Goal: Task Accomplishment & Management: Use online tool/utility

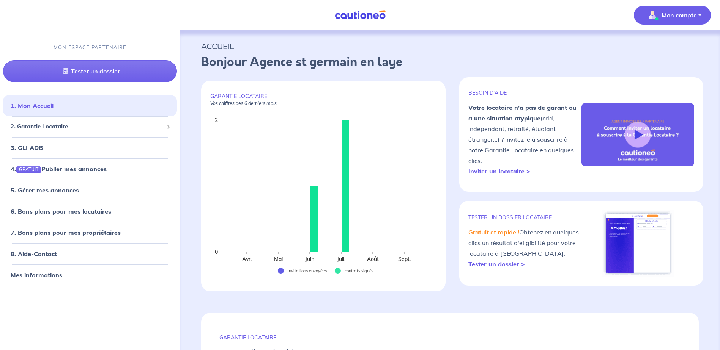
click at [684, 13] on p "Mon compte" at bounding box center [678, 15] width 35 height 9
click at [66, 128] on span "2. Garantie Locataire" at bounding box center [87, 127] width 153 height 9
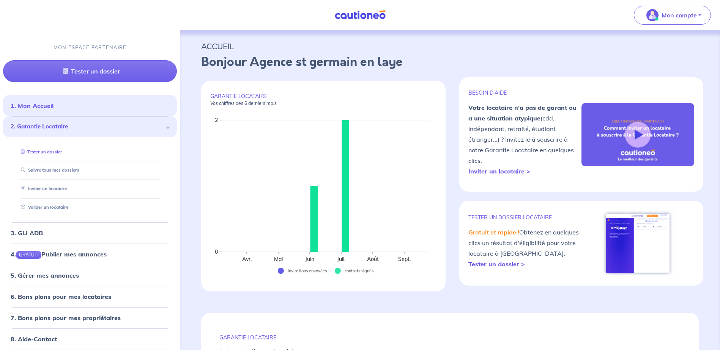
click at [50, 151] on link "Tester un dossier" at bounding box center [40, 151] width 44 height 5
click at [57, 209] on link "Valider un locataire" at bounding box center [43, 207] width 50 height 5
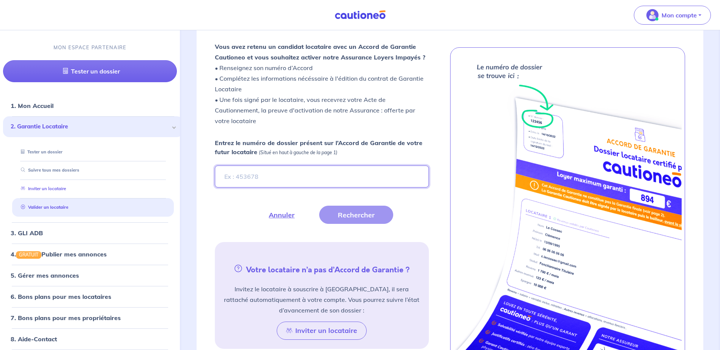
scroll to position [209, 0]
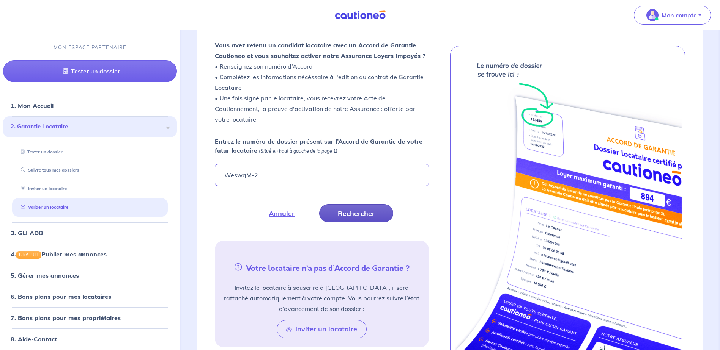
click at [368, 211] on button "Rechercher" at bounding box center [356, 213] width 74 height 18
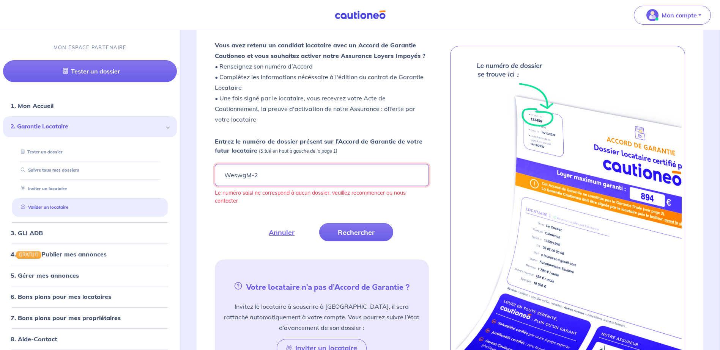
click at [255, 177] on input "WeswgM-2" at bounding box center [322, 175] width 214 height 22
click at [354, 227] on button "Rechercher" at bounding box center [356, 232] width 74 height 18
click at [251, 178] on input "WeswgM2" at bounding box center [322, 175] width 214 height 22
type input "WeswgM-2"
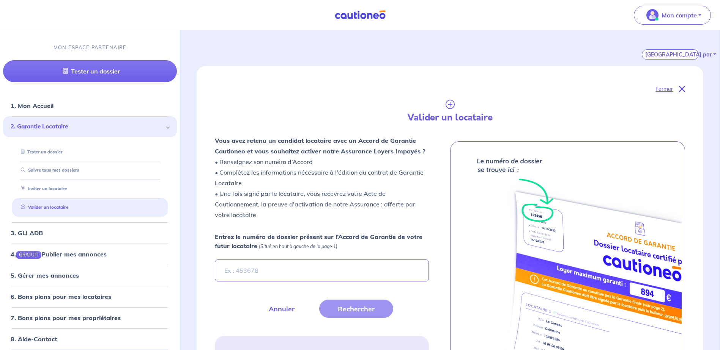
scroll to position [134, 0]
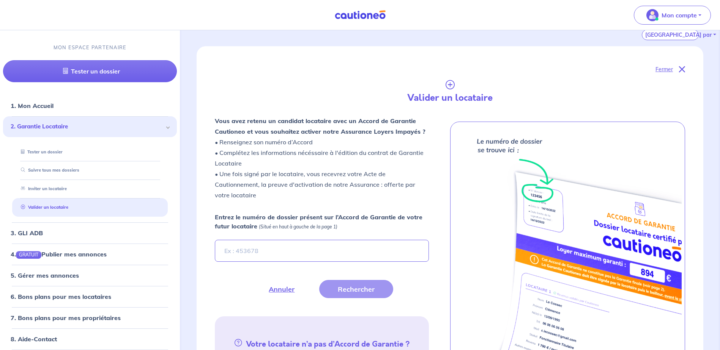
click at [260, 255] on input "Entrez le numéro de dossier présent sur l’Accord de Garantie de votre futur loc…" at bounding box center [322, 251] width 214 height 22
type input "WeswgM-2"
click at [359, 290] on button "Rechercher" at bounding box center [356, 289] width 74 height 18
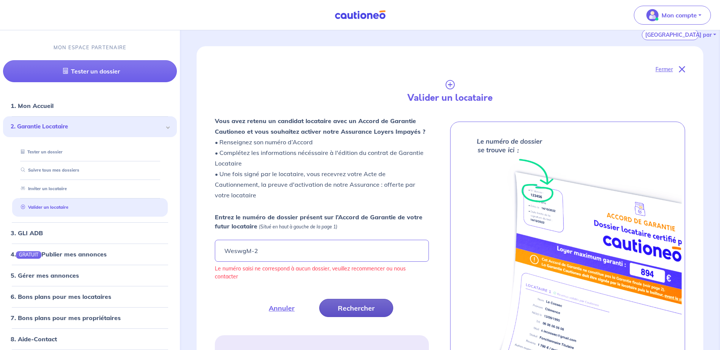
click at [368, 309] on button "Rechercher" at bounding box center [356, 308] width 74 height 18
click at [367, 308] on button "Rechercher" at bounding box center [356, 308] width 74 height 18
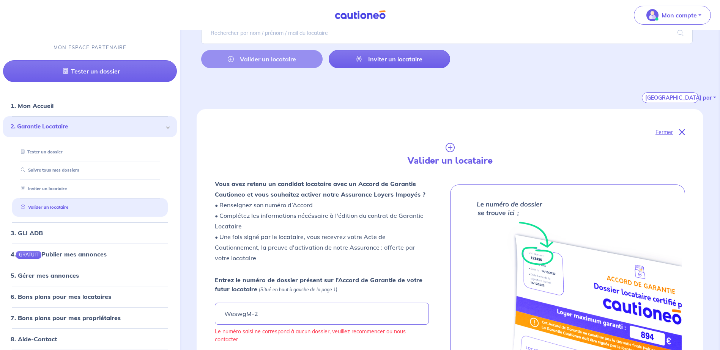
scroll to position [0, 0]
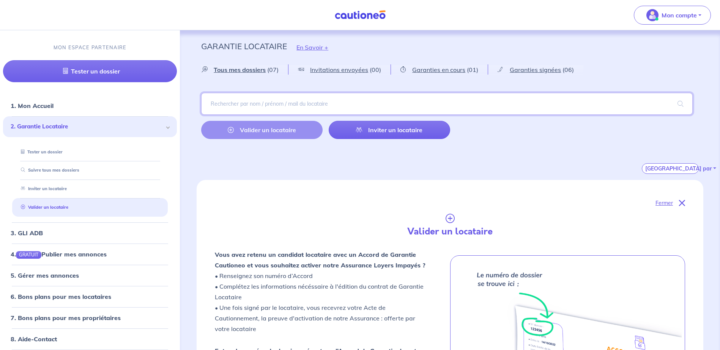
click at [299, 100] on input "search" at bounding box center [446, 104] width 491 height 22
type input "[PERSON_NAME]"
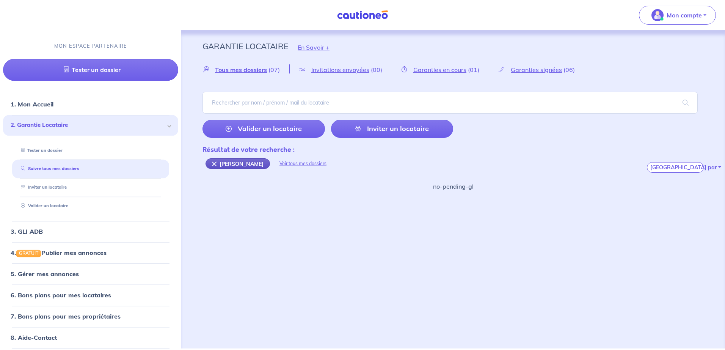
click at [215, 164] on div "[PERSON_NAME]" at bounding box center [238, 164] width 64 height 11
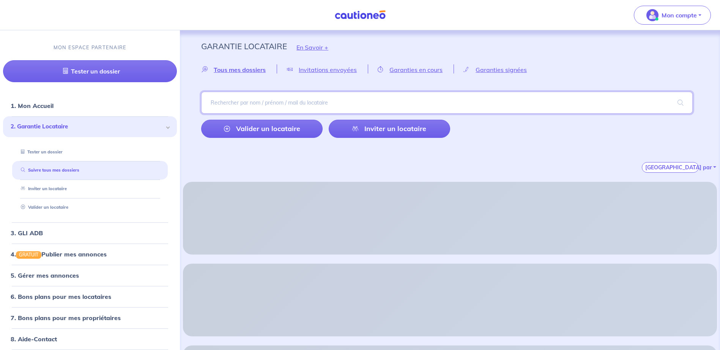
click at [247, 108] on input "search" at bounding box center [446, 103] width 491 height 22
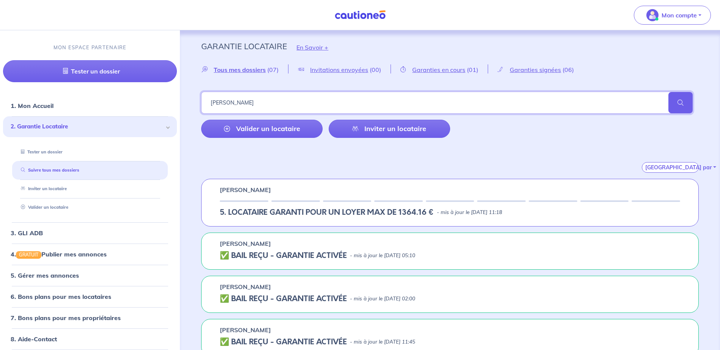
type input "[PERSON_NAME]"
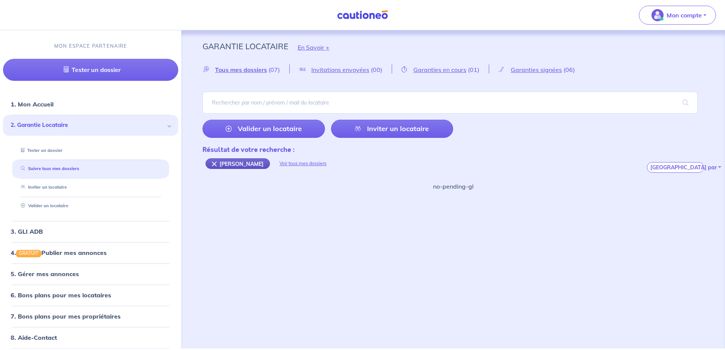
click at [215, 164] on div "[PERSON_NAME]" at bounding box center [238, 164] width 64 height 11
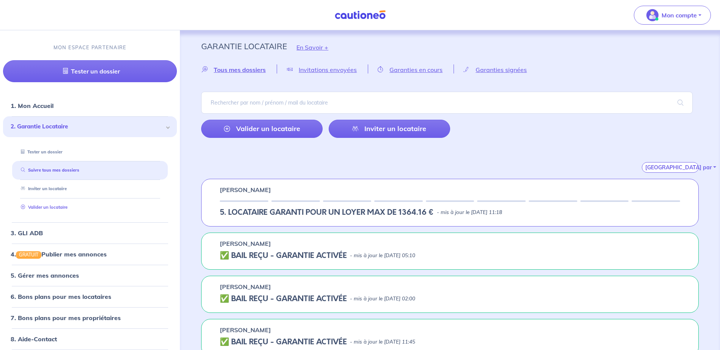
click at [50, 207] on link "Valider un locataire" at bounding box center [43, 207] width 50 height 5
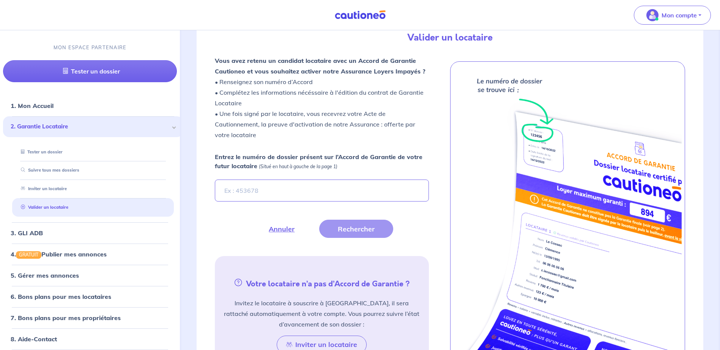
scroll to position [209, 0]
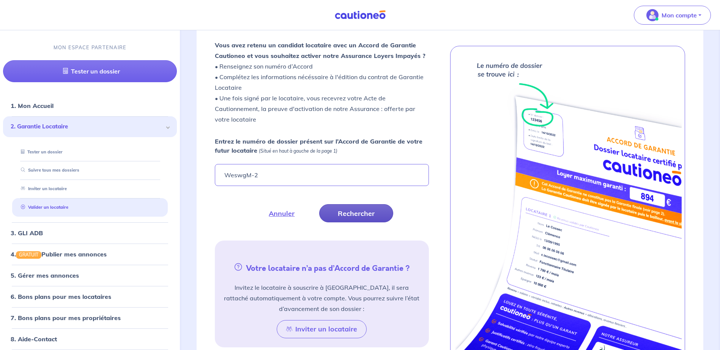
click at [354, 211] on button "Rechercher" at bounding box center [356, 213] width 74 height 18
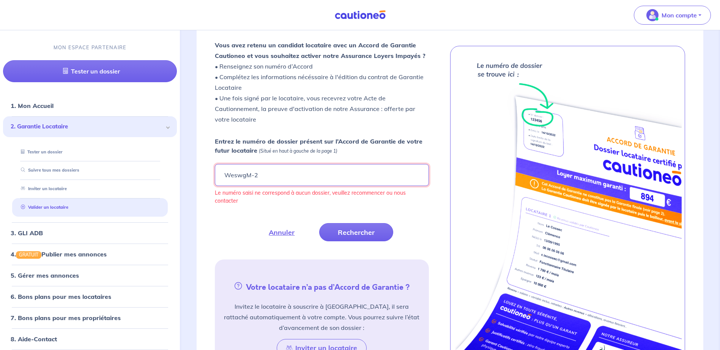
drag, startPoint x: 293, startPoint y: 176, endPoint x: 202, endPoint y: 178, distance: 91.0
click at [202, 178] on div "Fermer Valider un locataire Vous avez retenu un candidat locataire avec un Acco…" at bounding box center [449, 182] width 506 height 425
type input "weswgm-2"
click at [372, 237] on button "Rechercher" at bounding box center [356, 232] width 74 height 18
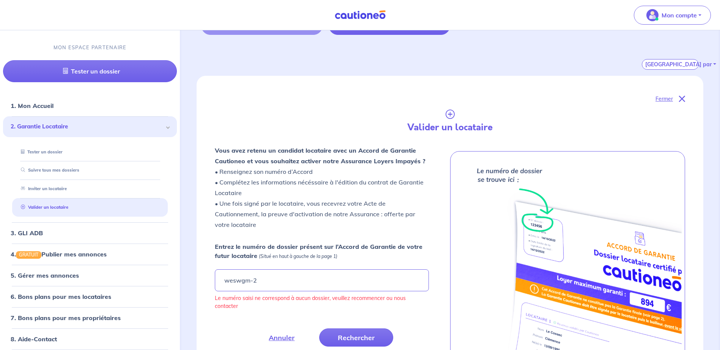
scroll to position [95, 0]
